Goal: Task Accomplishment & Management: Use online tool/utility

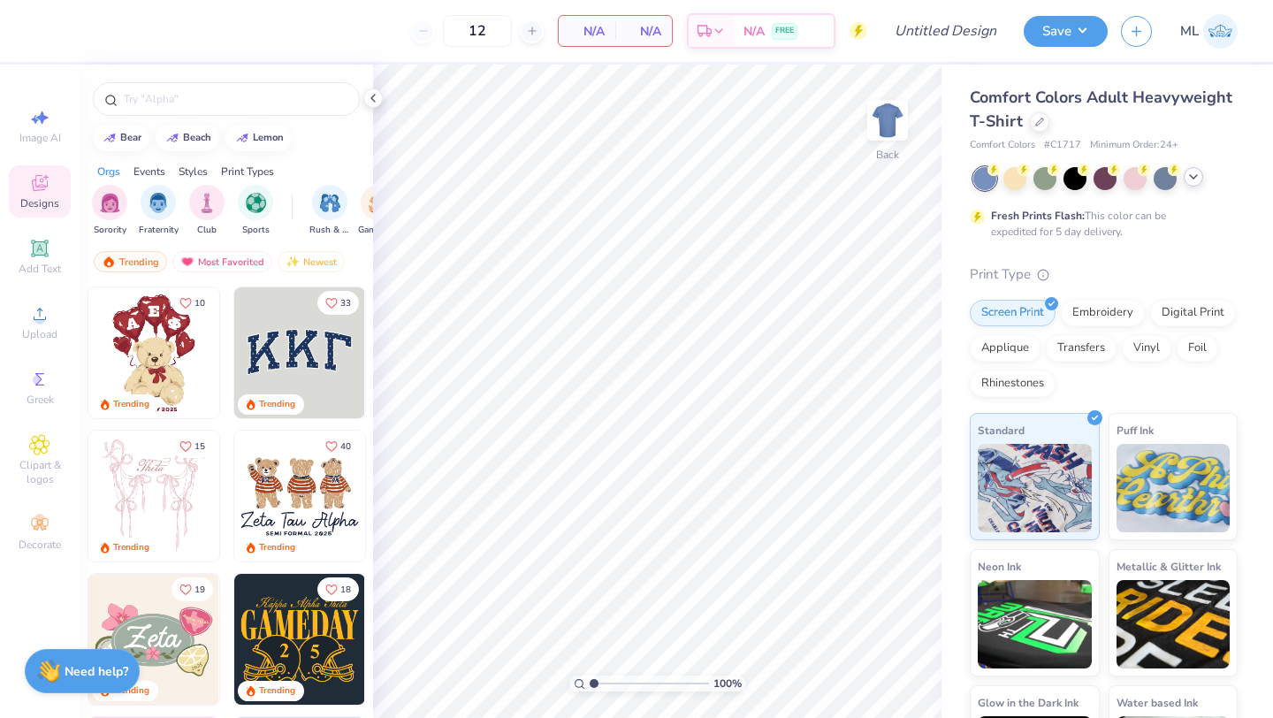
click at [1187, 183] on icon at bounding box center [1194, 177] width 14 height 14
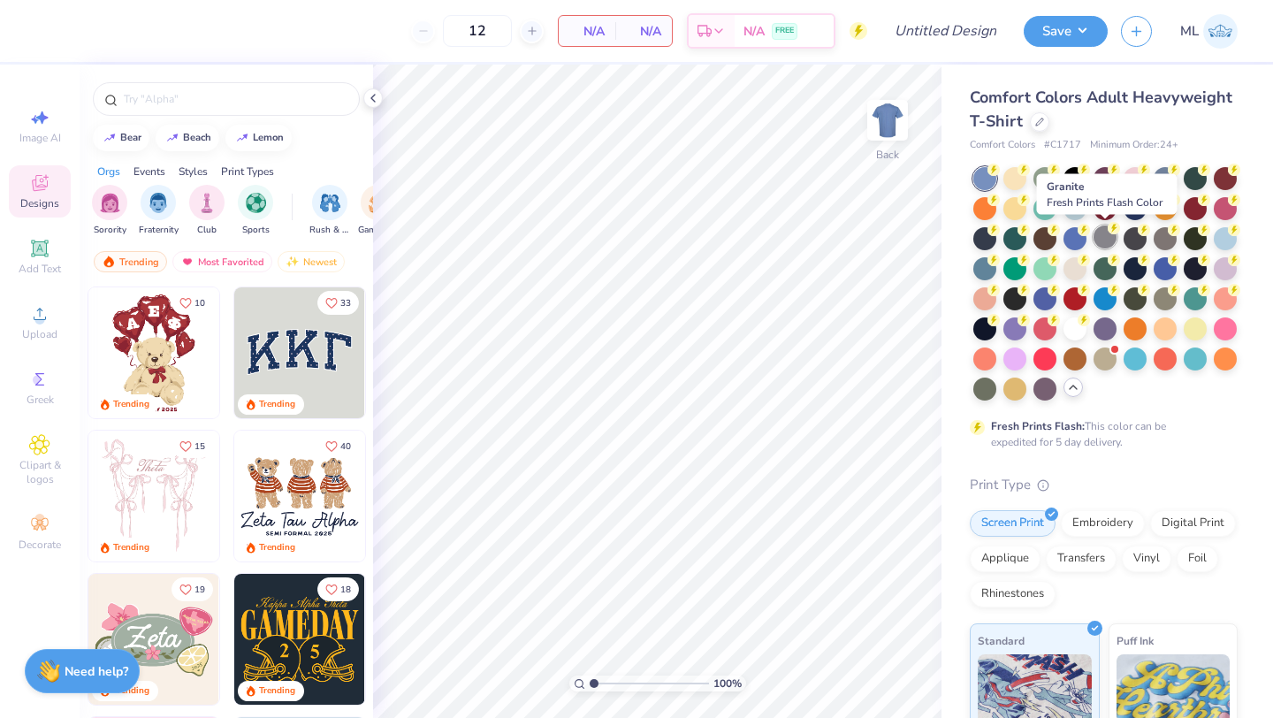
click at [1110, 238] on div at bounding box center [1105, 236] width 23 height 23
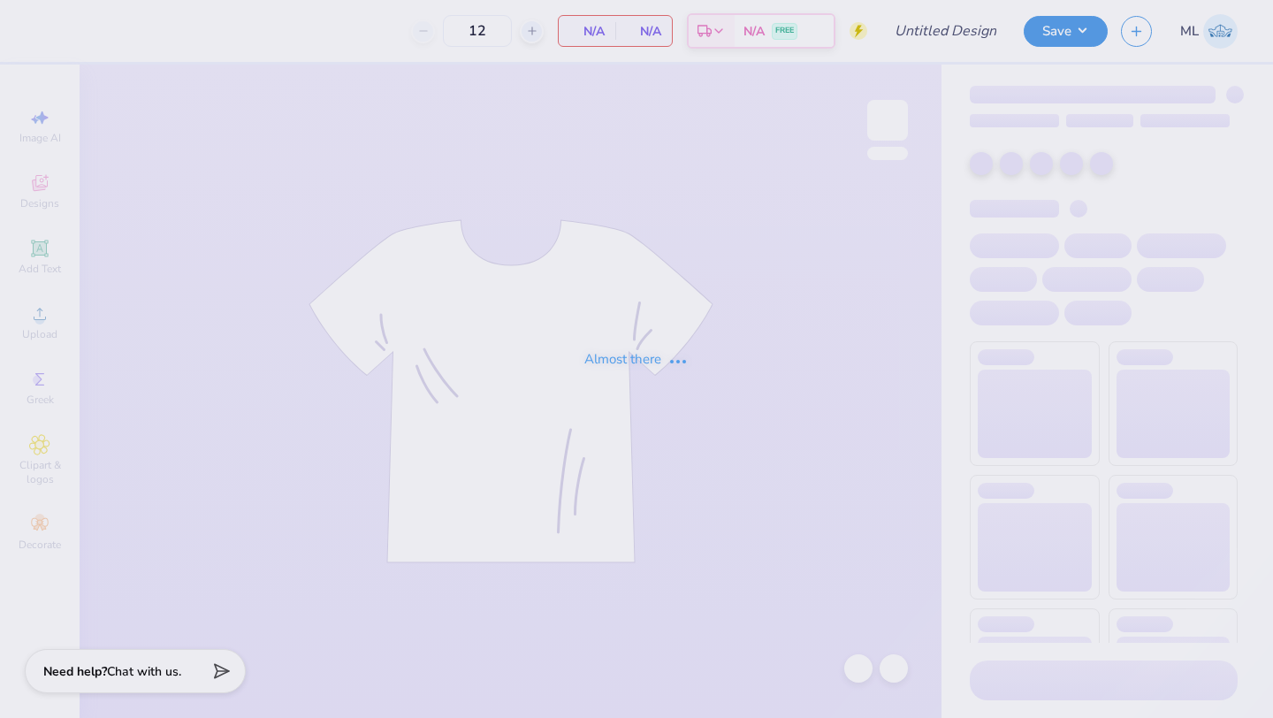
type input "Wedding Tees"
type input "28"
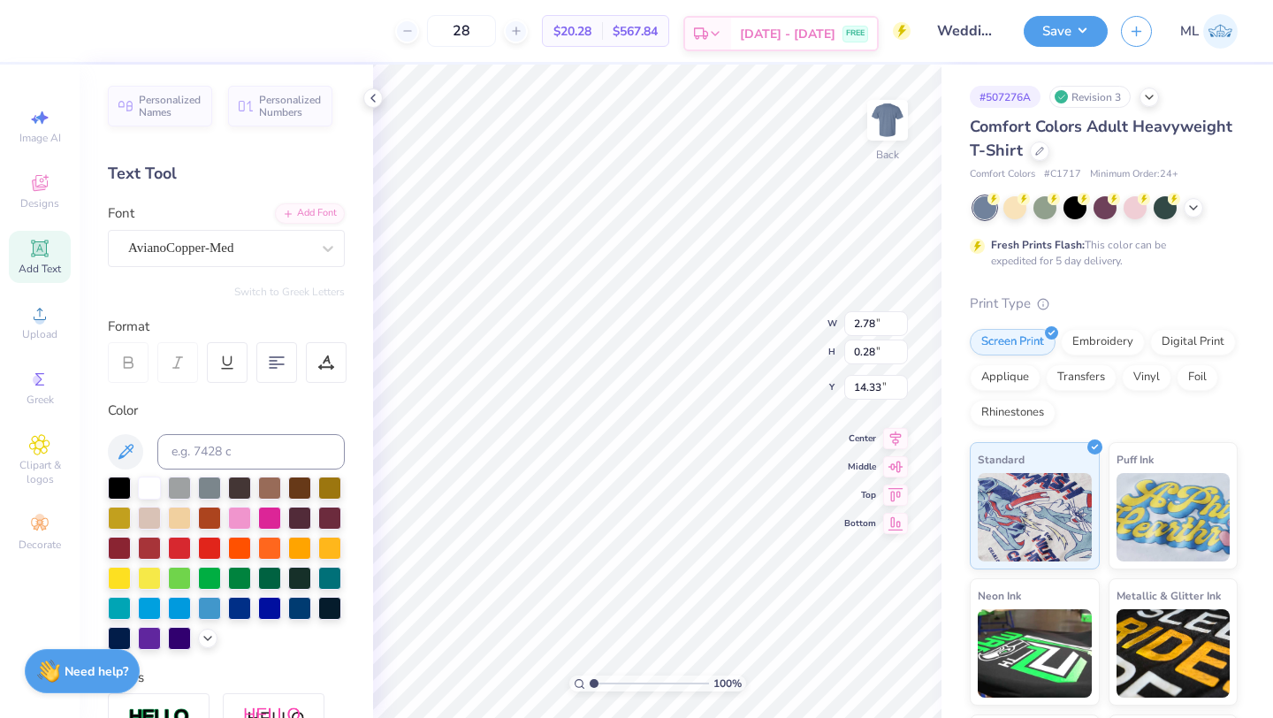
scroll to position [0, 3]
type textarea "LOWGAP, [GEOGRAPHIC_DATA]"
type textarea "LOWGAP, ,[GEOGRAPHIC_DATA]"
type textarea "LOWGAP, [GEOGRAPHIC_DATA]"
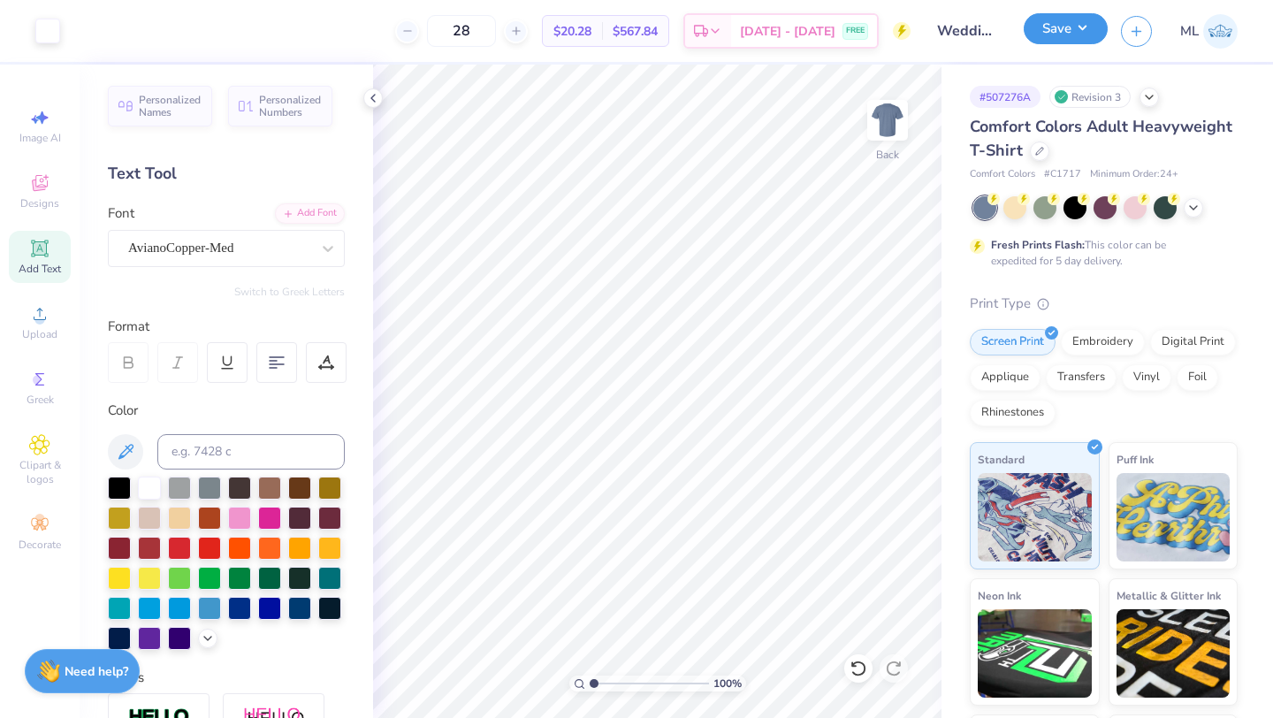
click at [1076, 35] on button "Save" at bounding box center [1066, 28] width 84 height 31
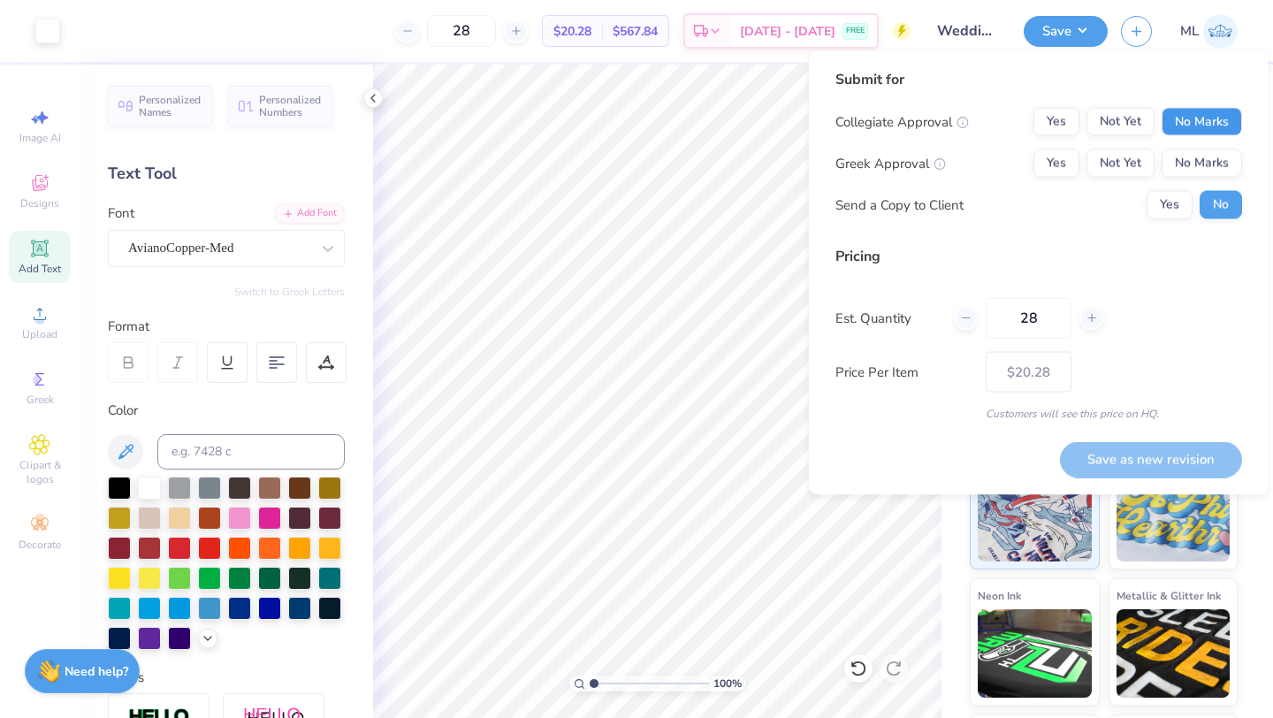
click at [1204, 131] on button "No Marks" at bounding box center [1202, 122] width 80 height 28
click at [1204, 170] on button "No Marks" at bounding box center [1202, 163] width 80 height 28
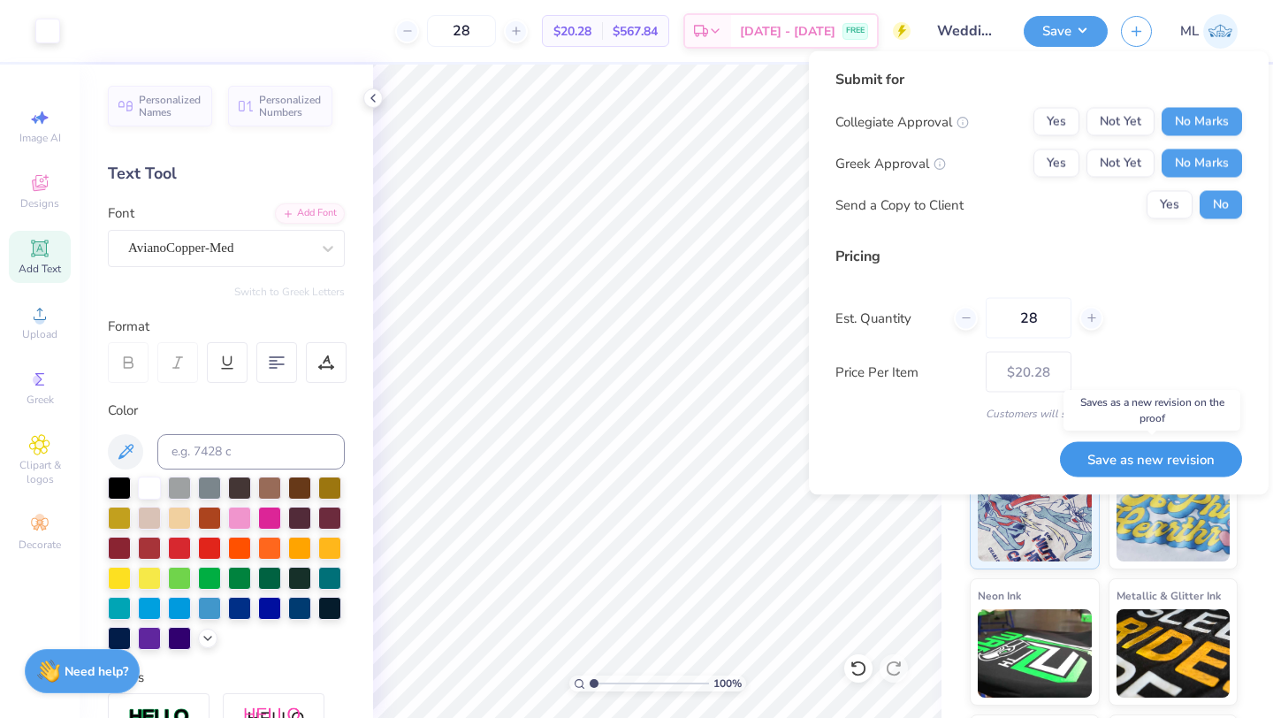
click at [1166, 462] on button "Save as new revision" at bounding box center [1151, 459] width 182 height 36
type input "$20.28"
